Goal: Task Accomplishment & Management: Use online tool/utility

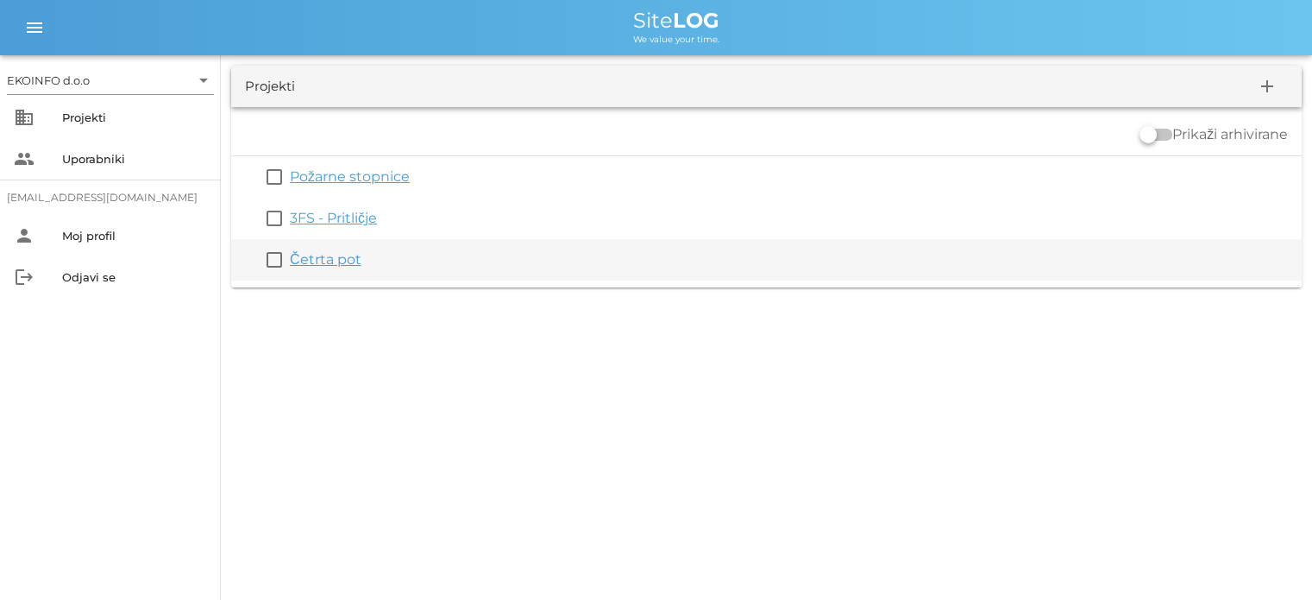
click at [315, 263] on link "Četrta pot" at bounding box center [326, 259] width 72 height 16
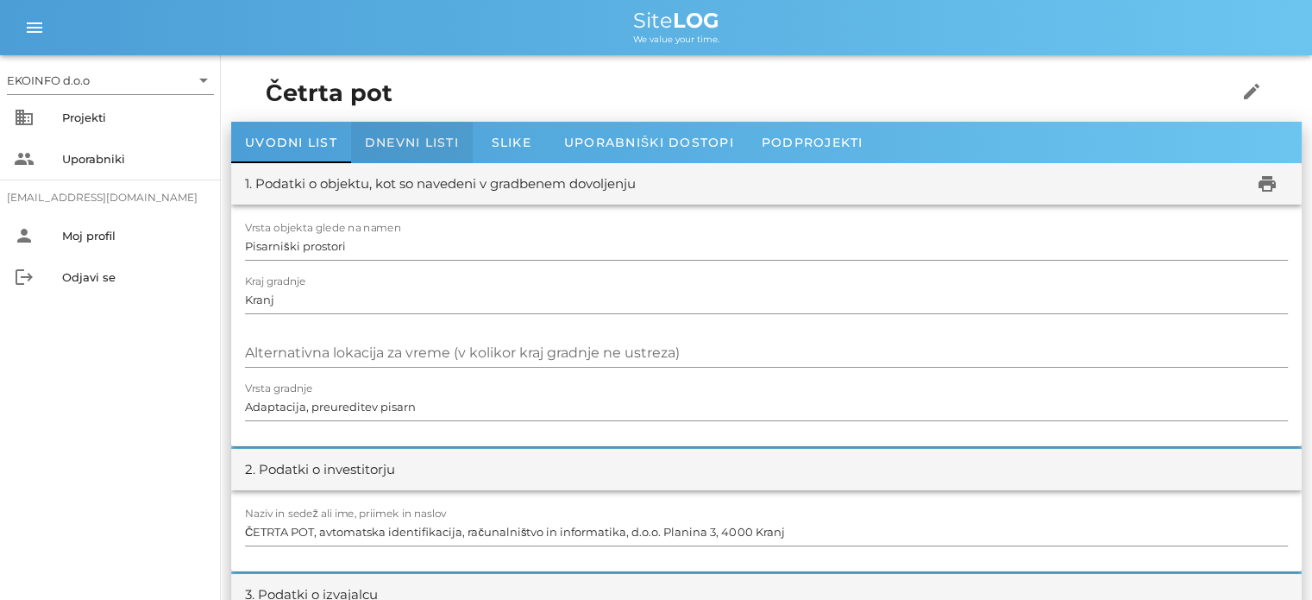
click at [402, 142] on span "Dnevni listi" at bounding box center [412, 143] width 94 height 16
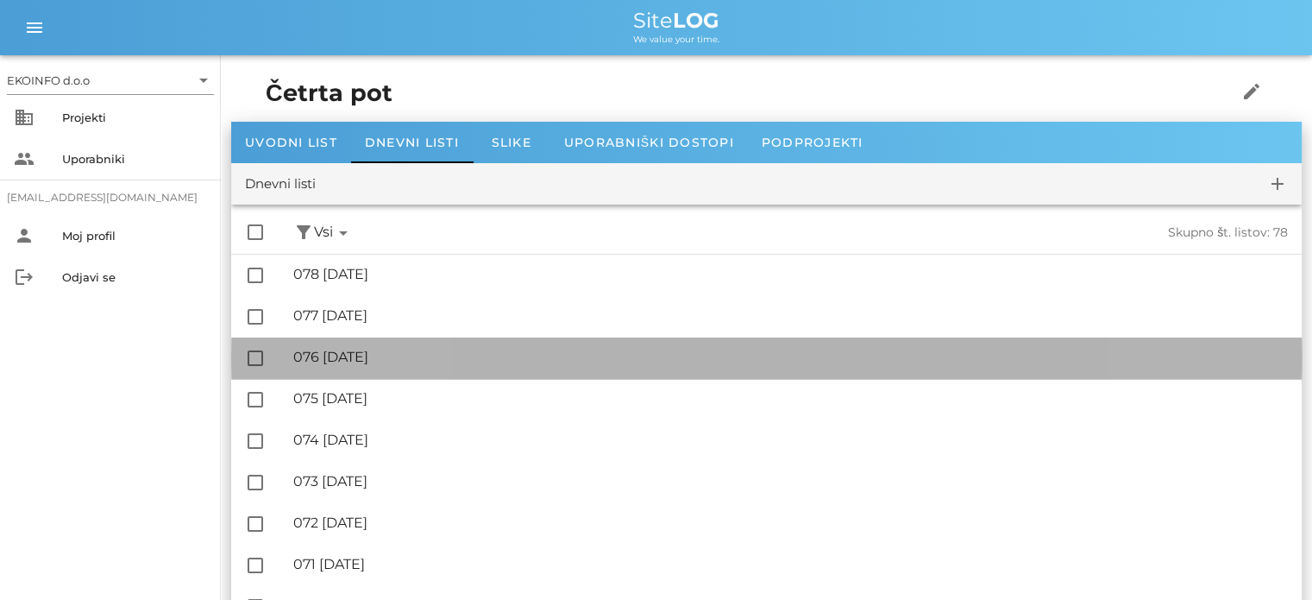
click at [393, 352] on div "🔏 076 [DATE]" at bounding box center [790, 357] width 995 height 16
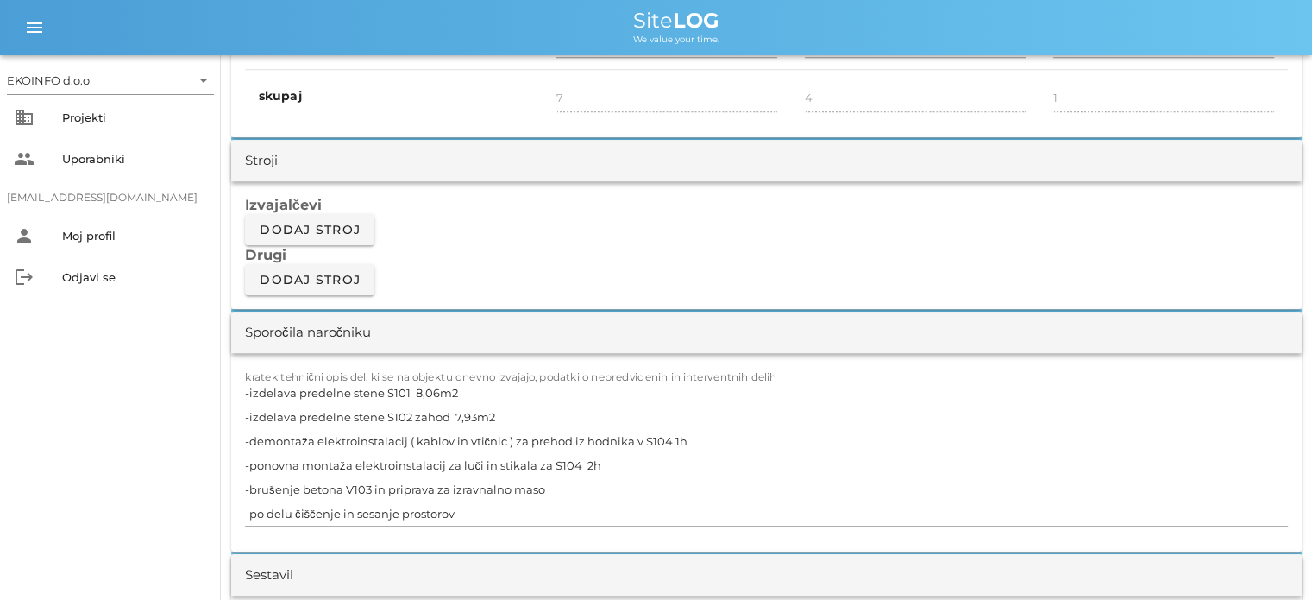
scroll to position [1467, 0]
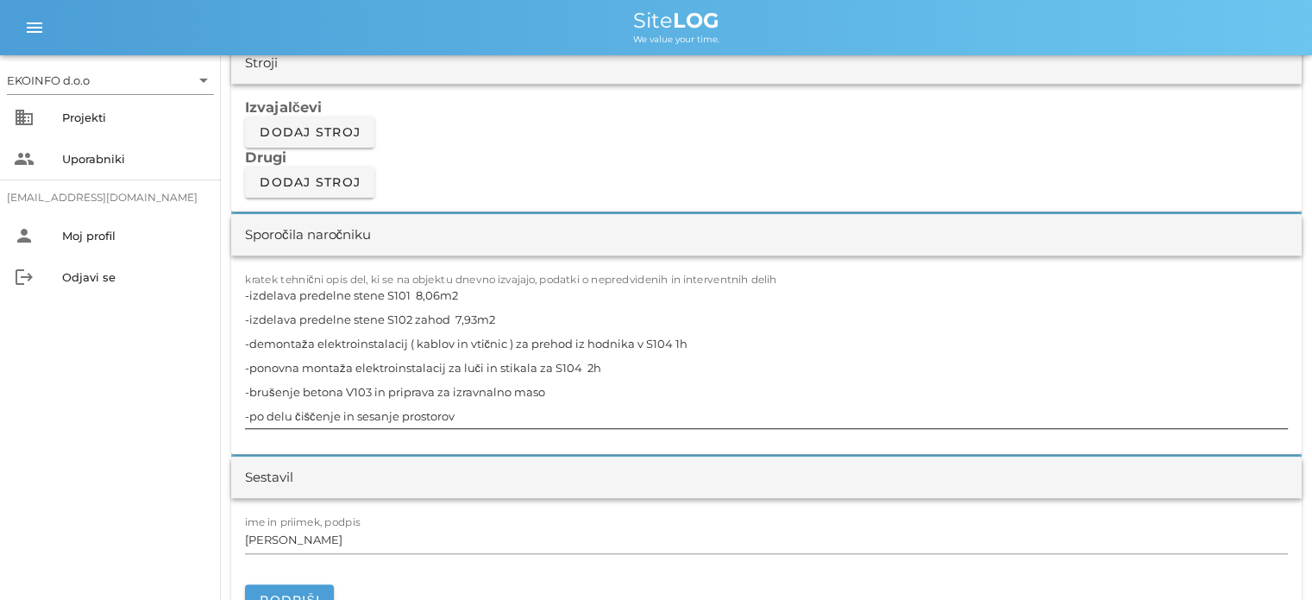
click at [542, 386] on textarea "-izdelava predelne stene S101 8,06m2 -izdelava predelne stene S102 zahod 7,93m2…" at bounding box center [766, 355] width 1043 height 145
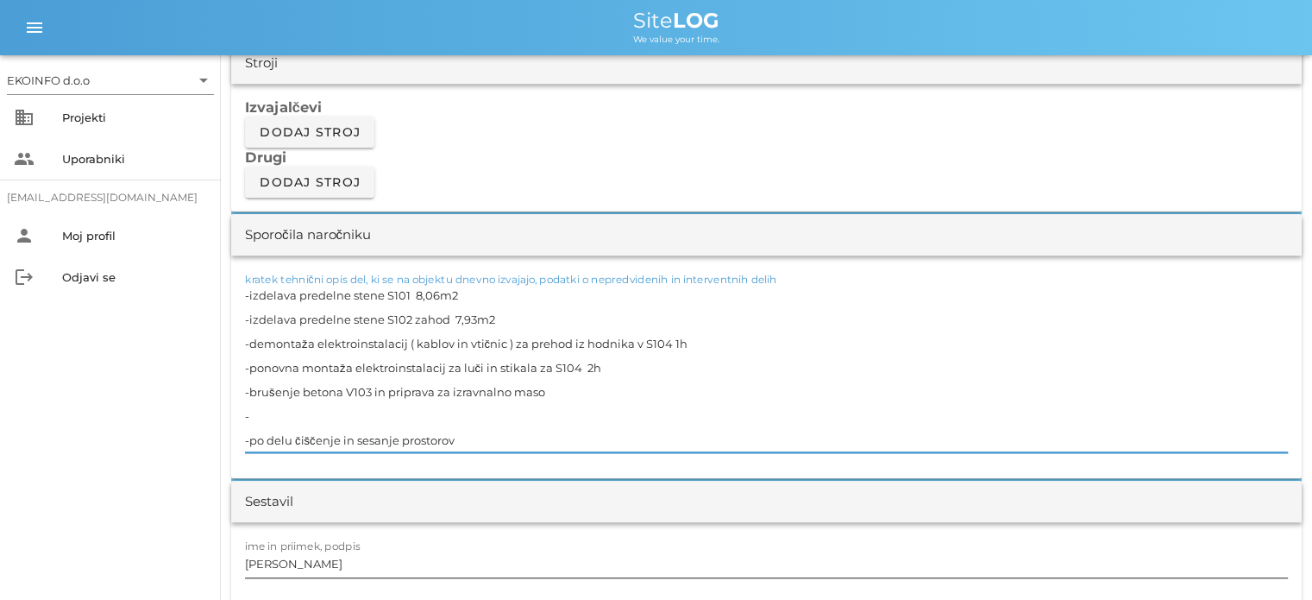
type textarea "-izdelava predelne stene S101 8,06m2 -izdelava predelne stene S102 zahod 7,93m2…"
click at [325, 568] on input "[PERSON_NAME]" at bounding box center [766, 564] width 1043 height 28
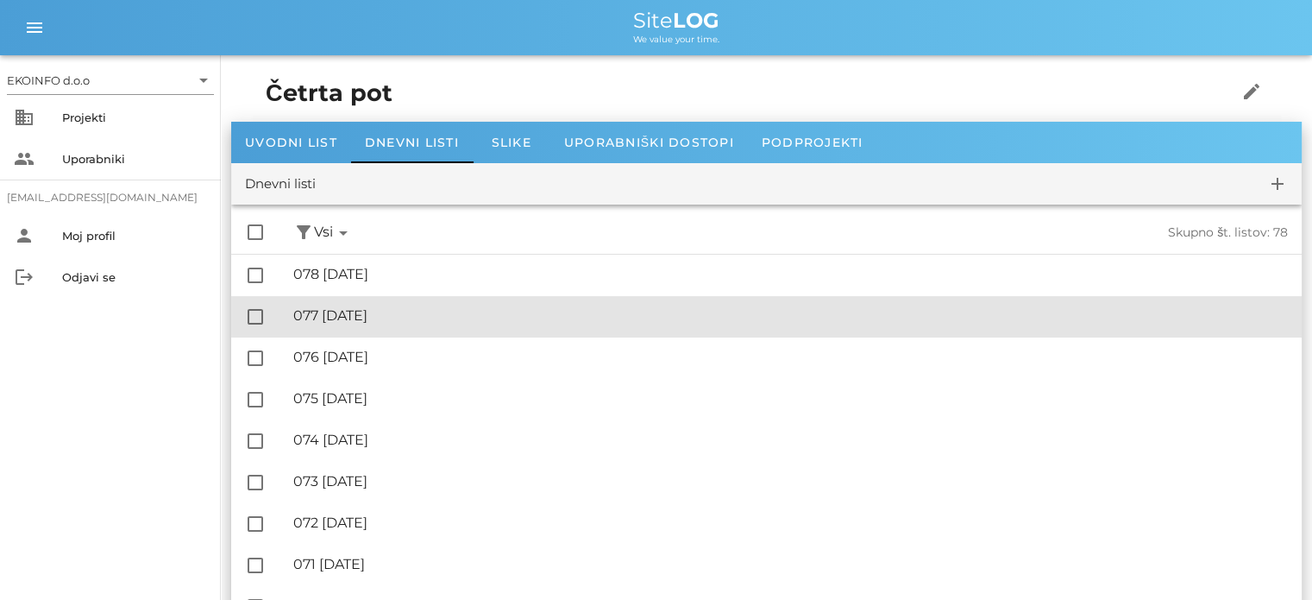
click at [371, 320] on div "🔏 077 [DATE]" at bounding box center [790, 315] width 995 height 16
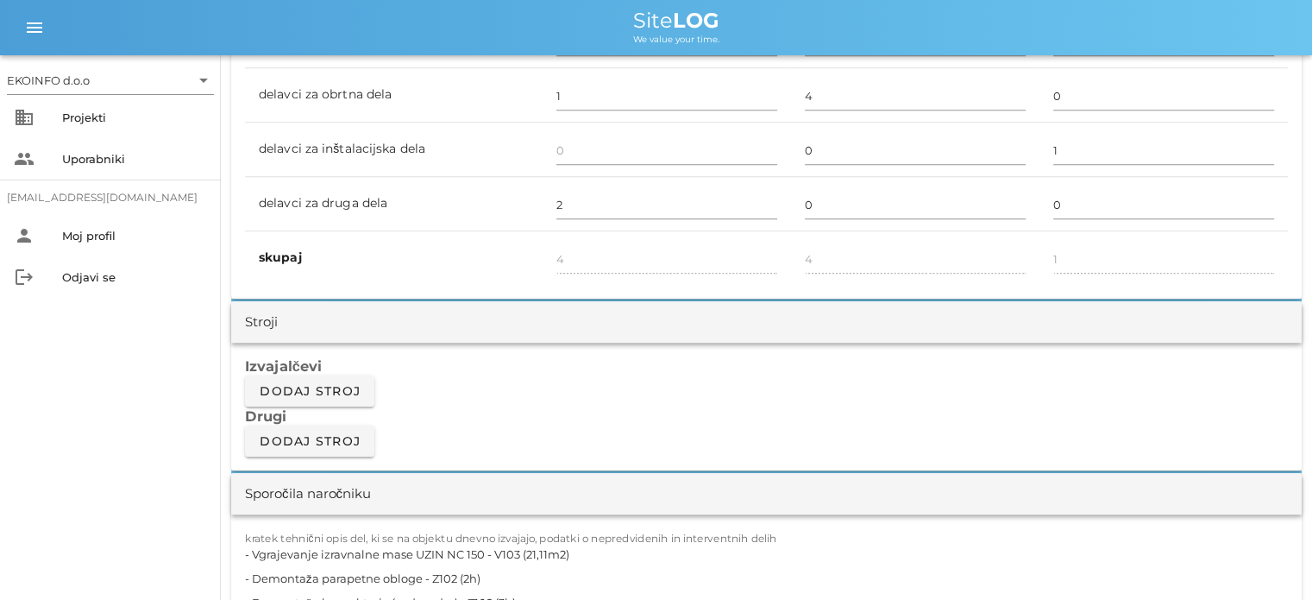
scroll to position [1553, 0]
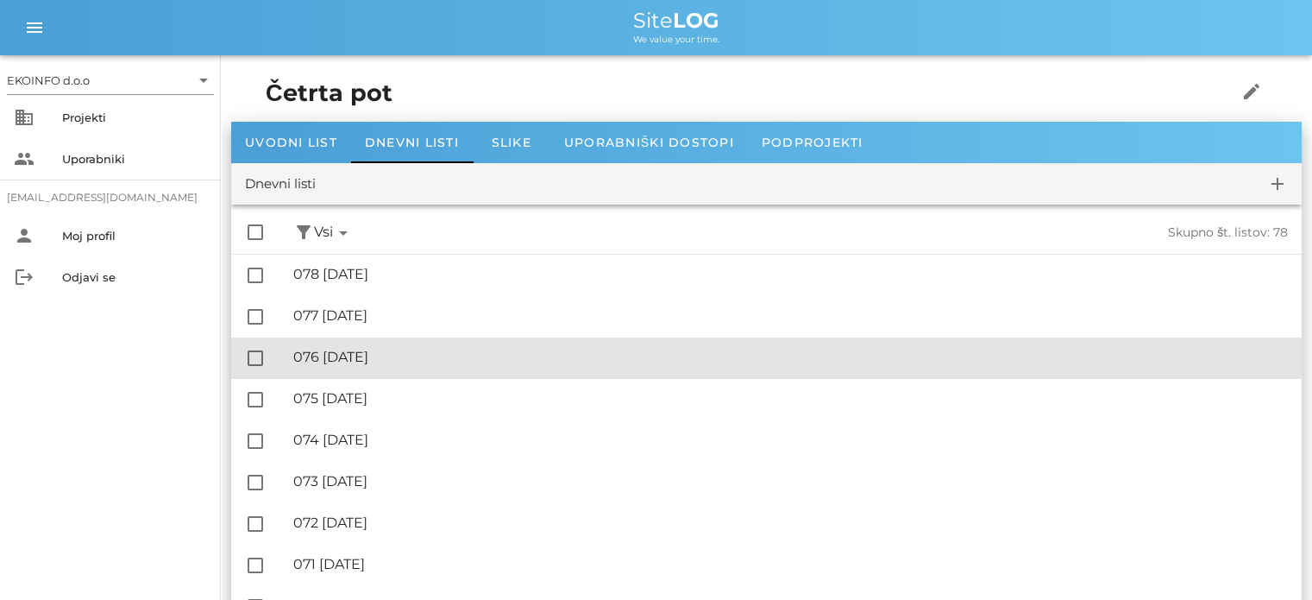
click at [361, 362] on div "🔏 076 [DATE]" at bounding box center [790, 357] width 995 height 16
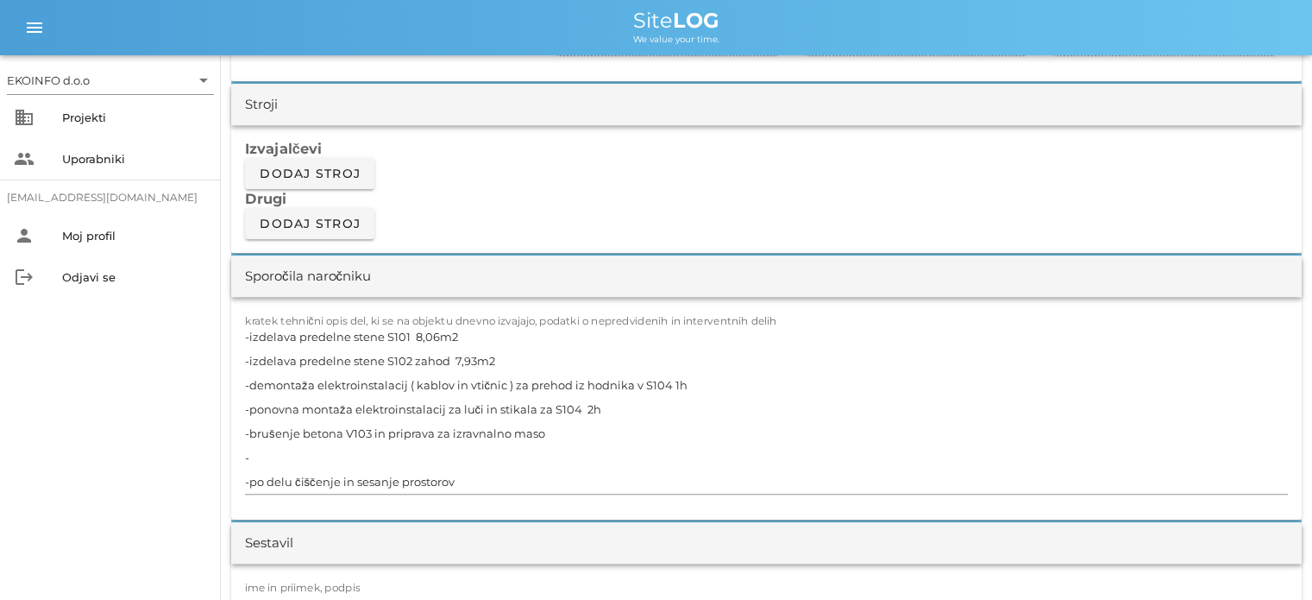
scroll to position [1467, 0]
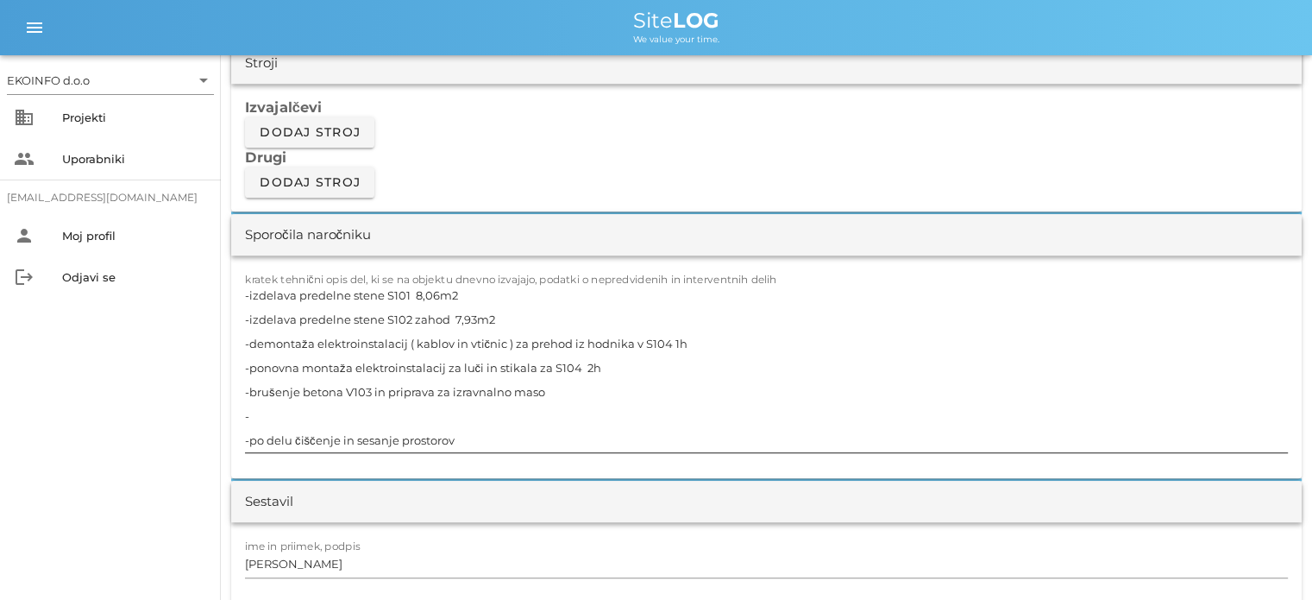
click at [266, 414] on textarea "-izdelava predelne stene S101 8,06m2 -izdelava predelne stene S102 zahod 7,93m2…" at bounding box center [766, 367] width 1043 height 169
type textarea "-izdelava predelne stene S101 8,06m2 -izdelava predelne stene S102 zahod 7,93m2…"
click at [330, 560] on input "[PERSON_NAME]" at bounding box center [766, 564] width 1043 height 28
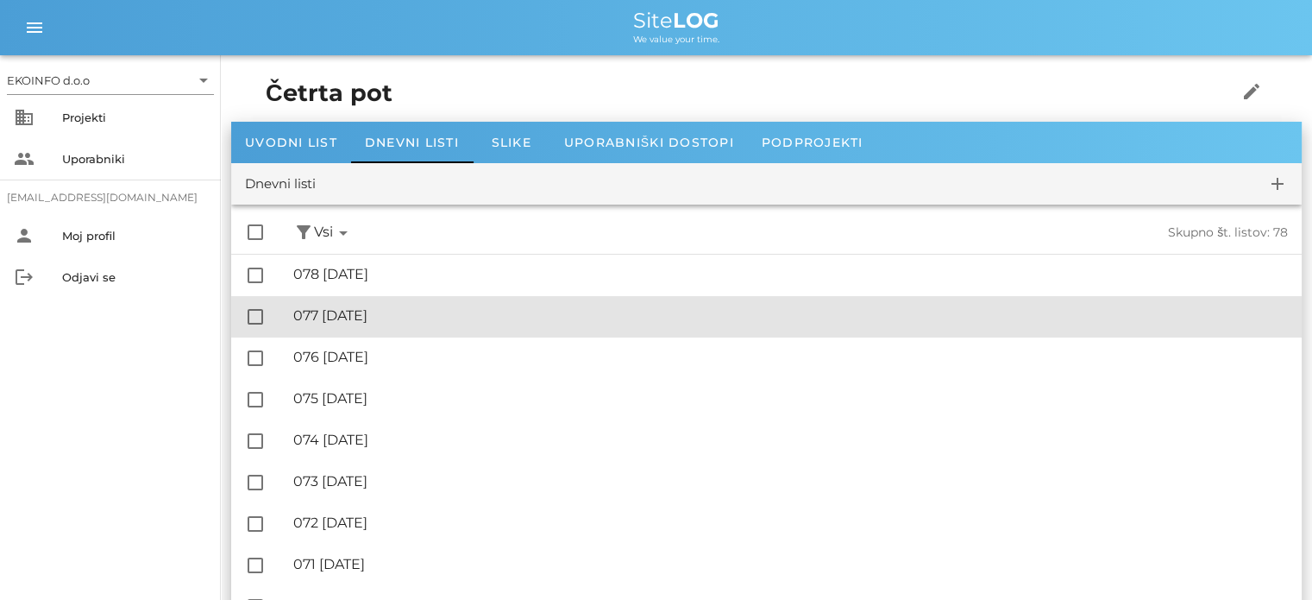
click at [380, 318] on div "🔏 077 [DATE]" at bounding box center [790, 315] width 995 height 16
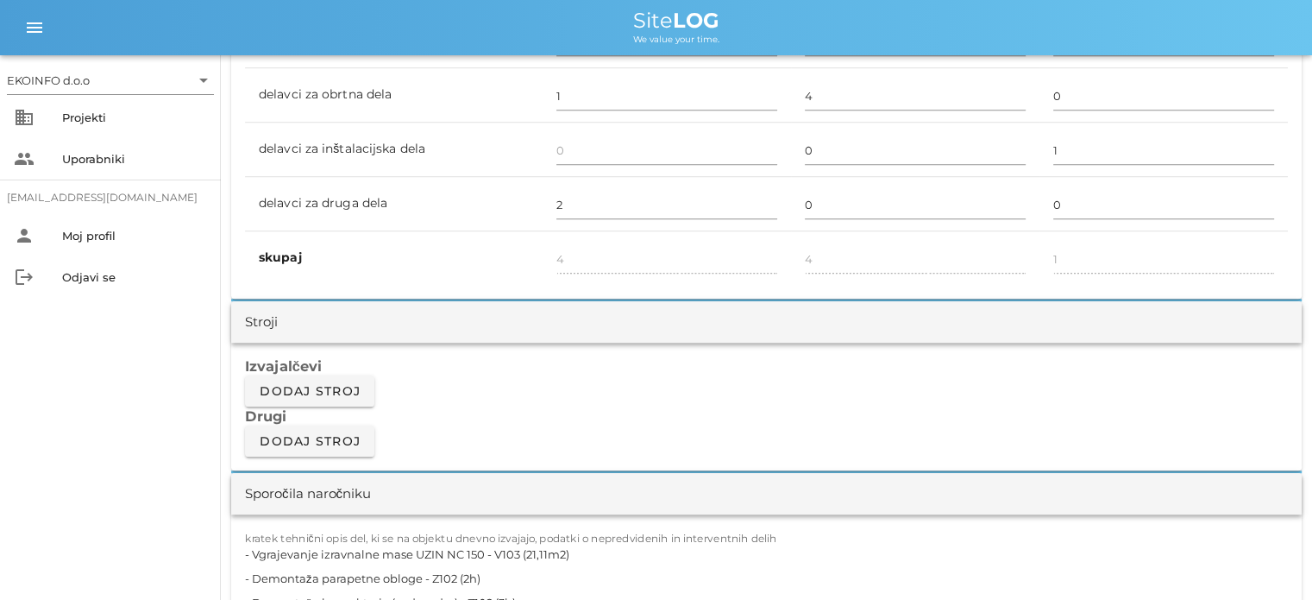
scroll to position [1467, 0]
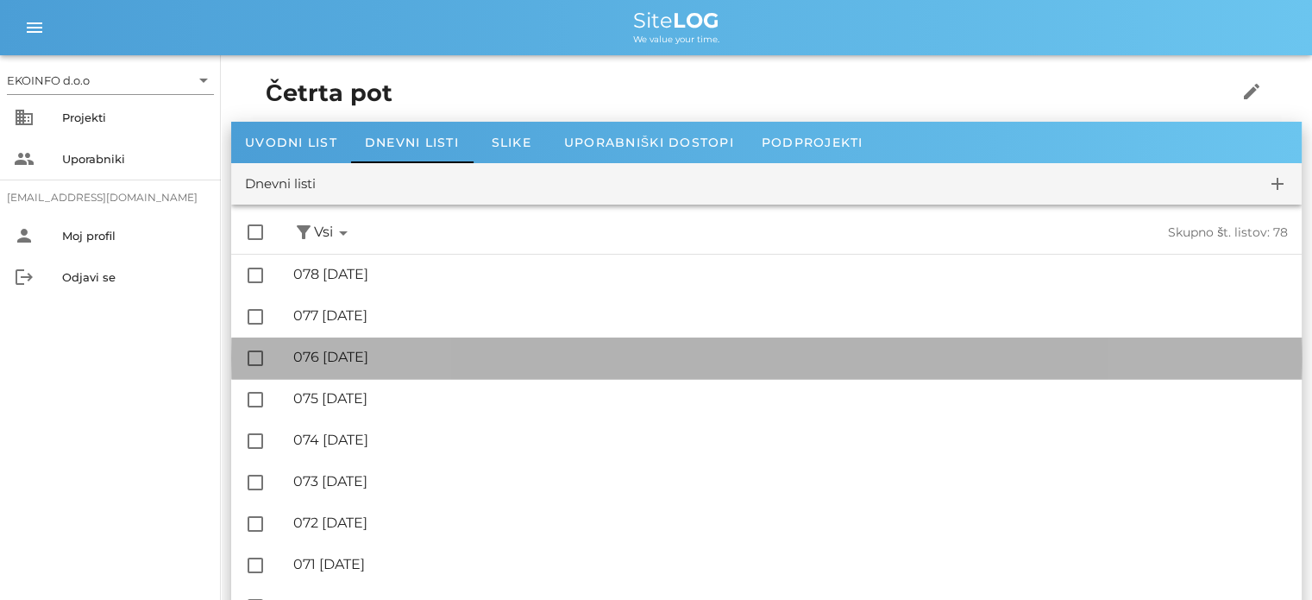
click at [385, 350] on div "🔏 076 [DATE]" at bounding box center [790, 357] width 995 height 16
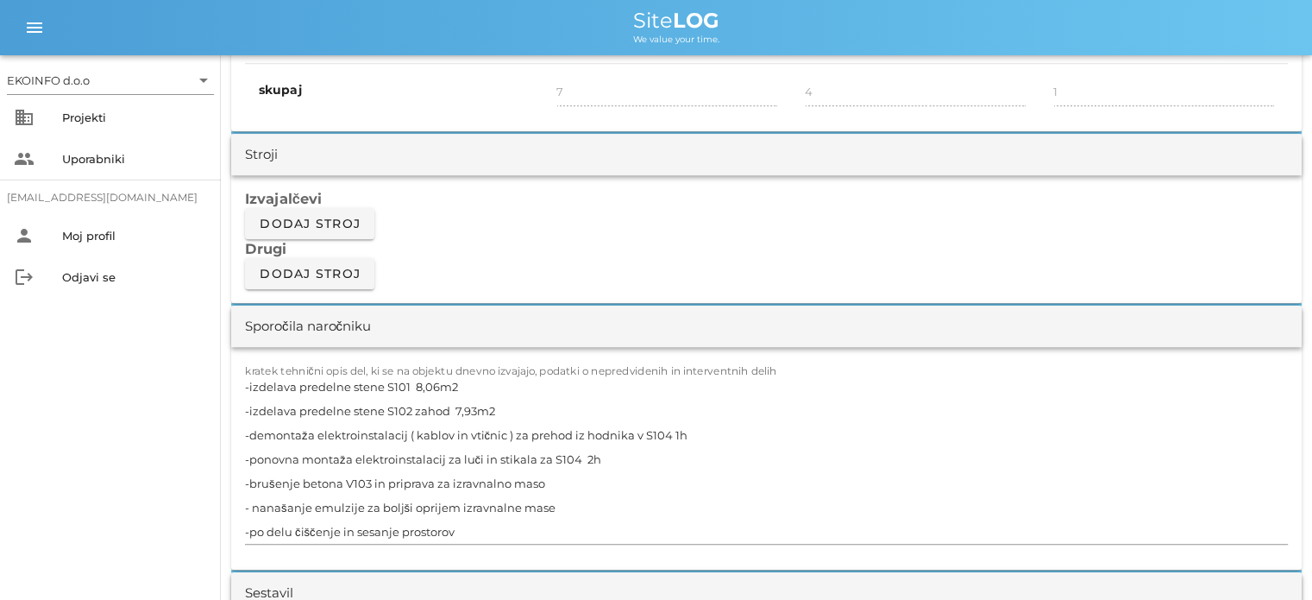
scroll to position [1467, 0]
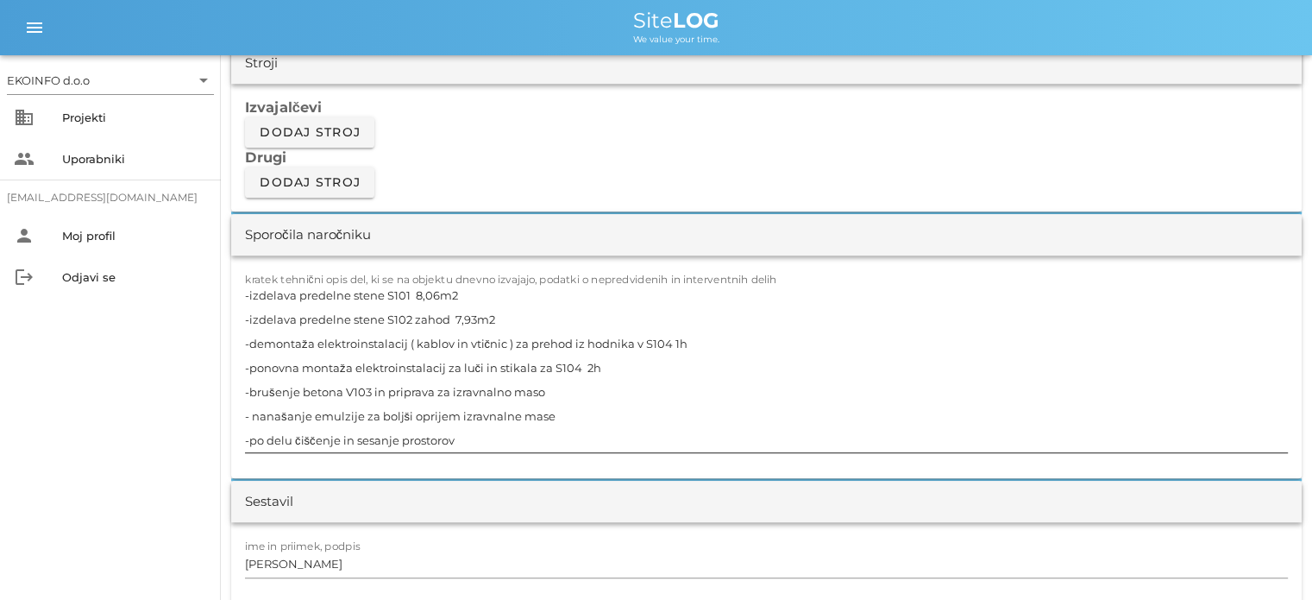
click at [552, 408] on textarea "-izdelava predelne stene S101 8,06m2 -izdelava predelne stene S102 zahod 7,93m2…" at bounding box center [766, 367] width 1043 height 169
type textarea "-izdelava predelne stene S101 8,06m2 -izdelava predelne stene S102 zahod 7,93m2…"
click at [320, 560] on input "[PERSON_NAME]" at bounding box center [766, 564] width 1043 height 28
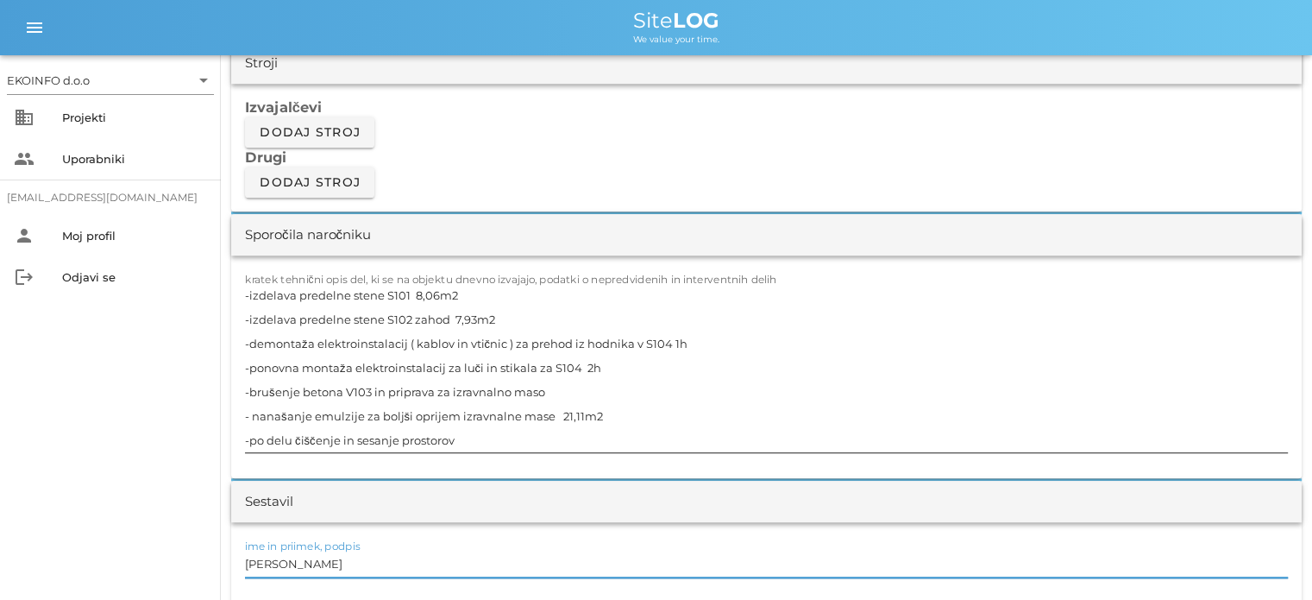
click at [376, 327] on textarea "-izdelava predelne stene S101 8,06m2 -izdelava predelne stene S102 zahod 7,93m2…" at bounding box center [766, 367] width 1043 height 169
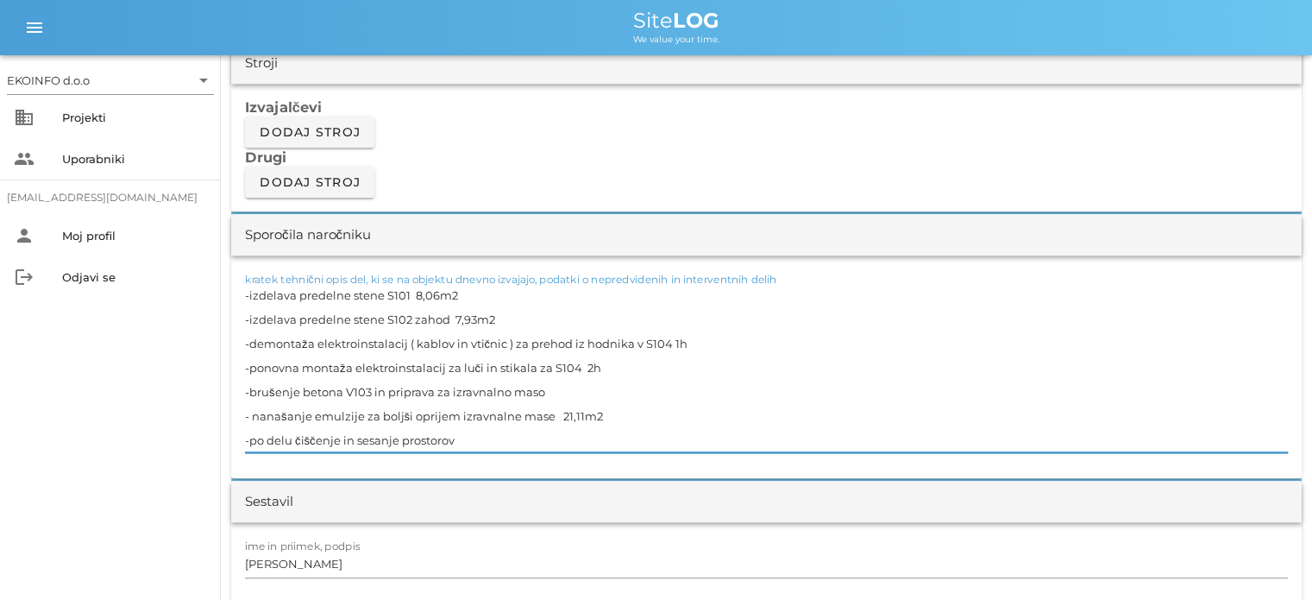
click at [376, 374] on textarea "-izdelava predelne stene S101 8,06m2 -izdelava predelne stene S102 zahod 7,93m2…" at bounding box center [766, 367] width 1043 height 169
click at [375, 413] on textarea "-izdelava predelne stene S101 8,06m2 -izdelava predelne stene S102 zahod 7,93m2…" at bounding box center [766, 367] width 1043 height 169
click at [364, 440] on textarea "-izdelava predelne stene S101 8,06m2 -izdelava predelne stene S102 zahod 7,93m2…" at bounding box center [766, 367] width 1043 height 169
click at [356, 393] on textarea "-izdelava predelne stene S101 8,06m2 -izdelava predelne stene S102 zahod 7,93m2…" at bounding box center [766, 367] width 1043 height 169
click at [361, 422] on textarea "-izdelava predelne stene S101 8,06m2 -izdelava predelne stene S102 zahod 7,93m2…" at bounding box center [766, 367] width 1043 height 169
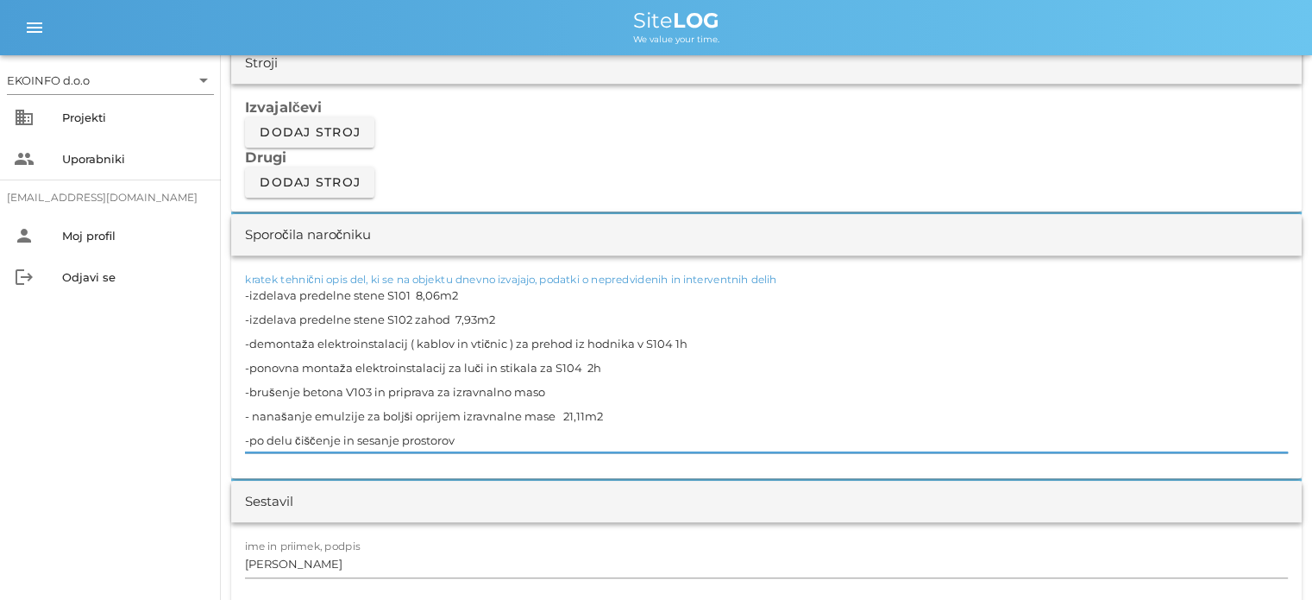
click at [366, 440] on textarea "-izdelava predelne stene S101 8,06m2 -izdelava predelne stene S102 zahod 7,93m2…" at bounding box center [766, 367] width 1043 height 169
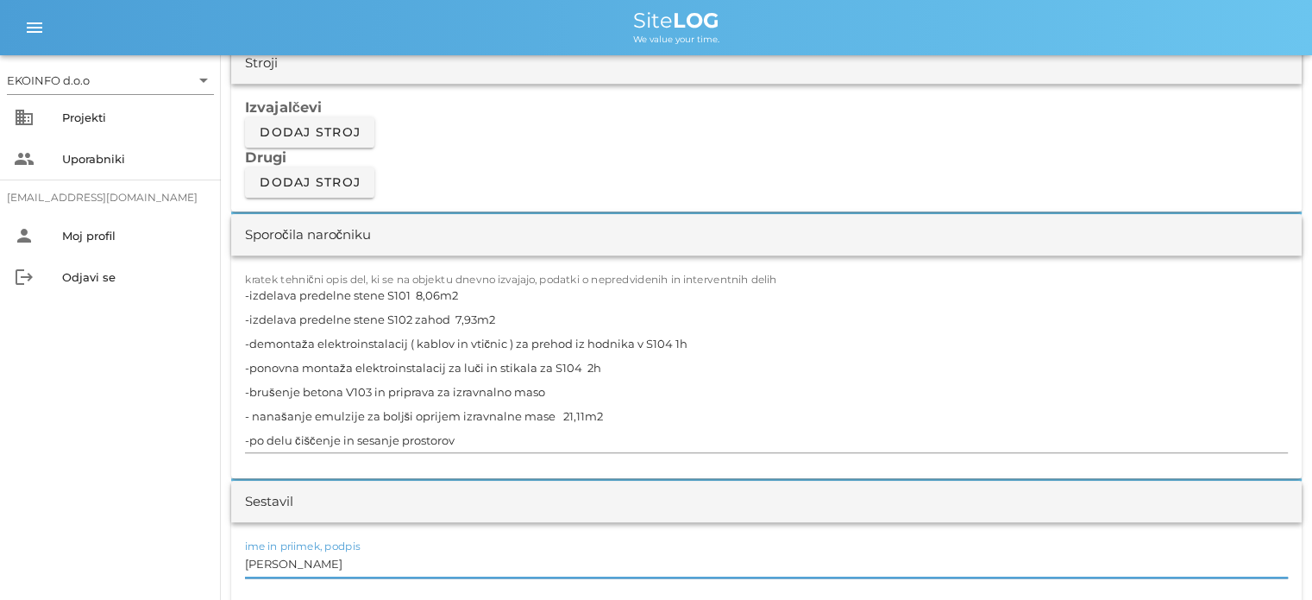
click at [321, 564] on input "[PERSON_NAME]" at bounding box center [766, 564] width 1043 height 28
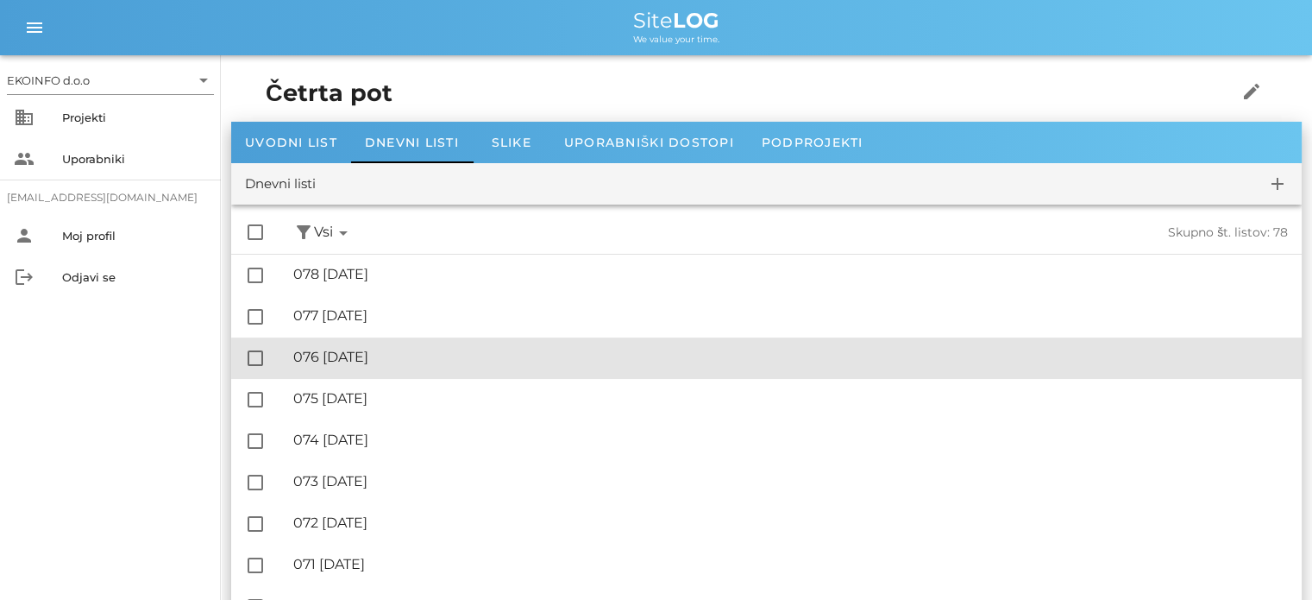
click at [377, 358] on div "🔏 076 [DATE]" at bounding box center [790, 357] width 995 height 16
